Goal: Ask a question

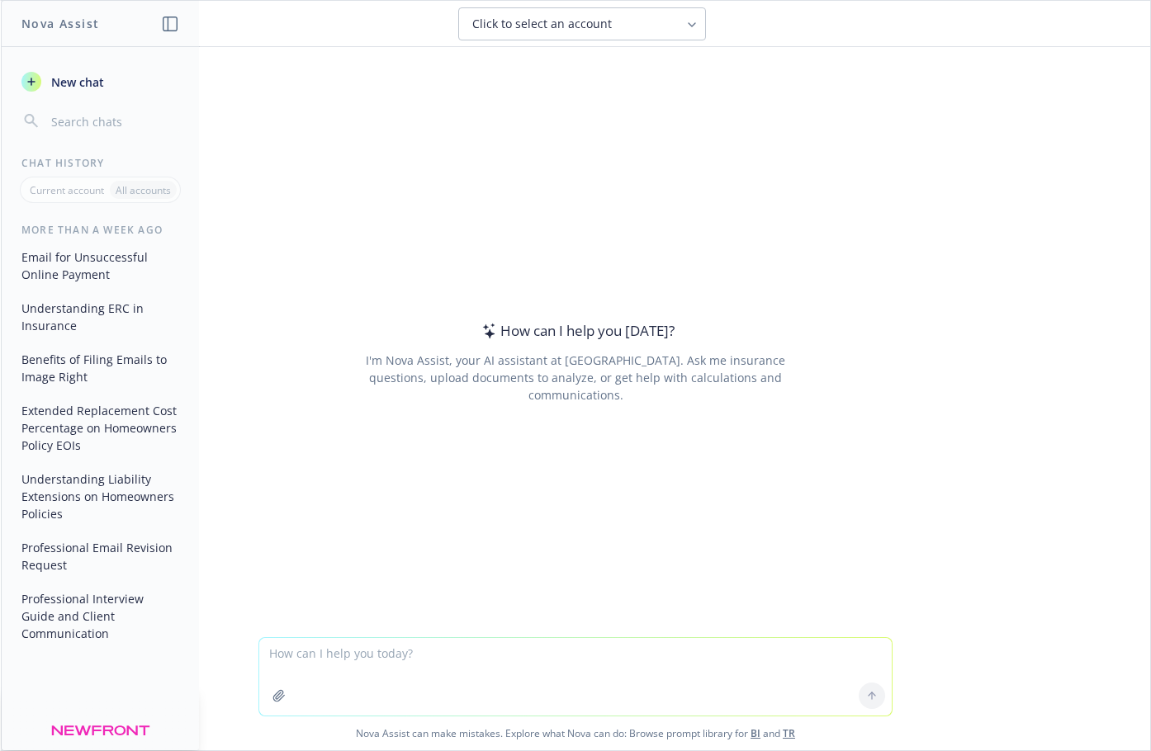
click at [675, 260] on div "How can I help you [DATE]? I'm Nova Assist, your AI assistant at Newfront. Ask …" at bounding box center [575, 361] width 634 height 471
click at [901, 139] on div "How can I help you [DATE]? I'm Nova Assist, your AI assistant at Newfront. Ask …" at bounding box center [575, 342] width 1149 height 590
click at [86, 83] on span "New chat" at bounding box center [76, 81] width 56 height 17
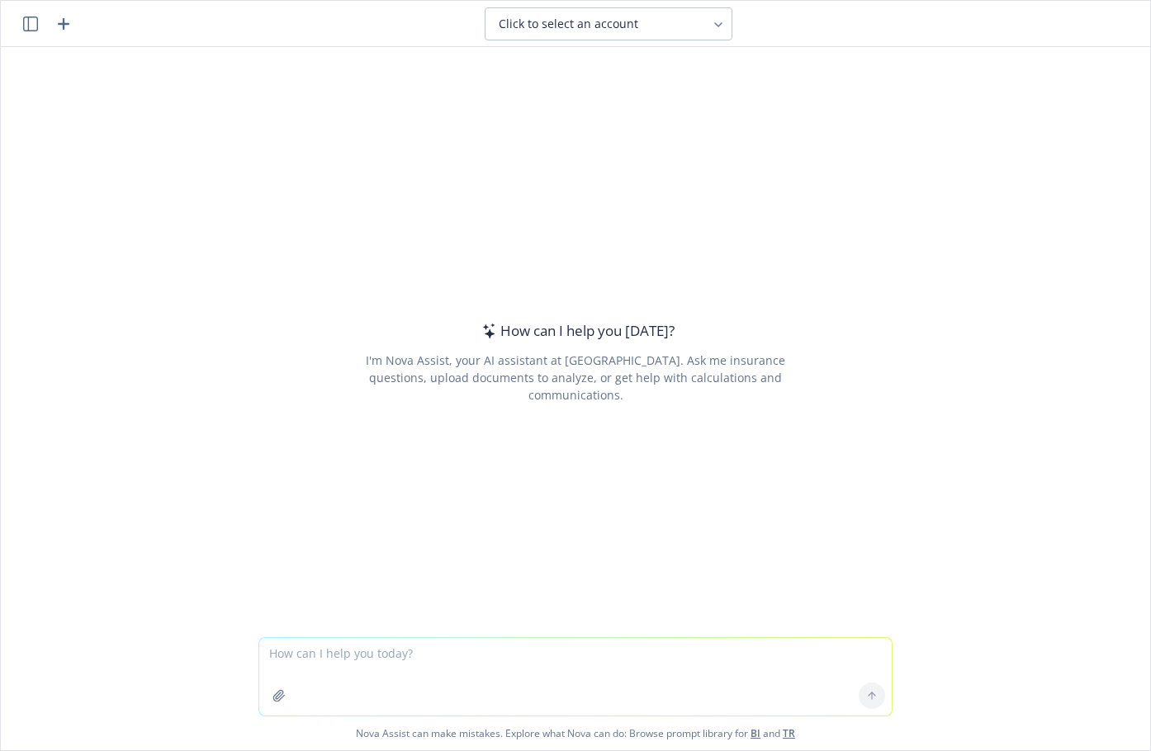
click at [621, 28] on span "Click to select an account" at bounding box center [568, 24] width 139 height 17
click at [432, 672] on textarea at bounding box center [575, 677] width 632 height 78
type textarea "when you get into a car accident in someone else's car, whose insurance do you …"
